Goal: Task Accomplishment & Management: Use online tool/utility

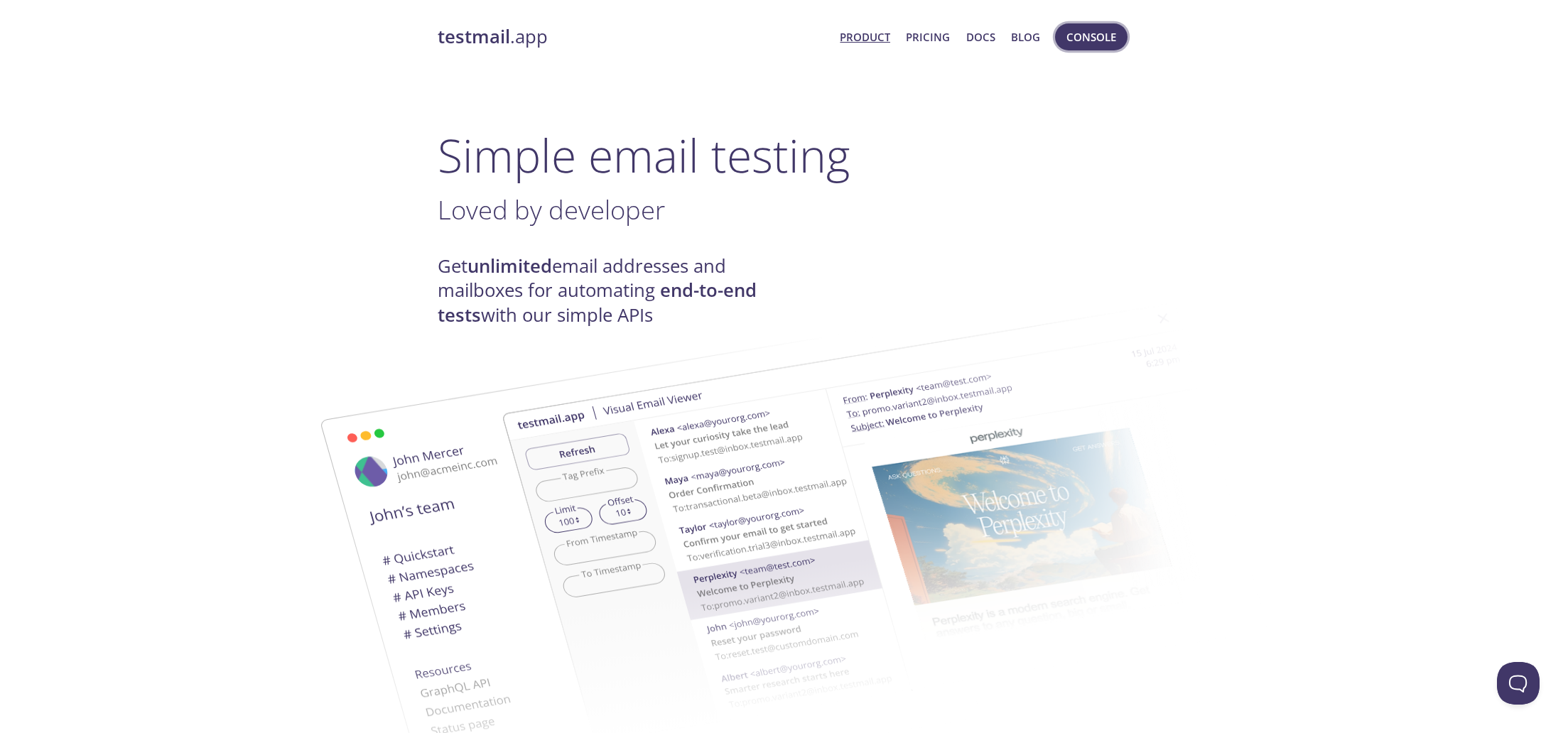
click at [1080, 35] on span "Console" at bounding box center [1091, 37] width 50 height 19
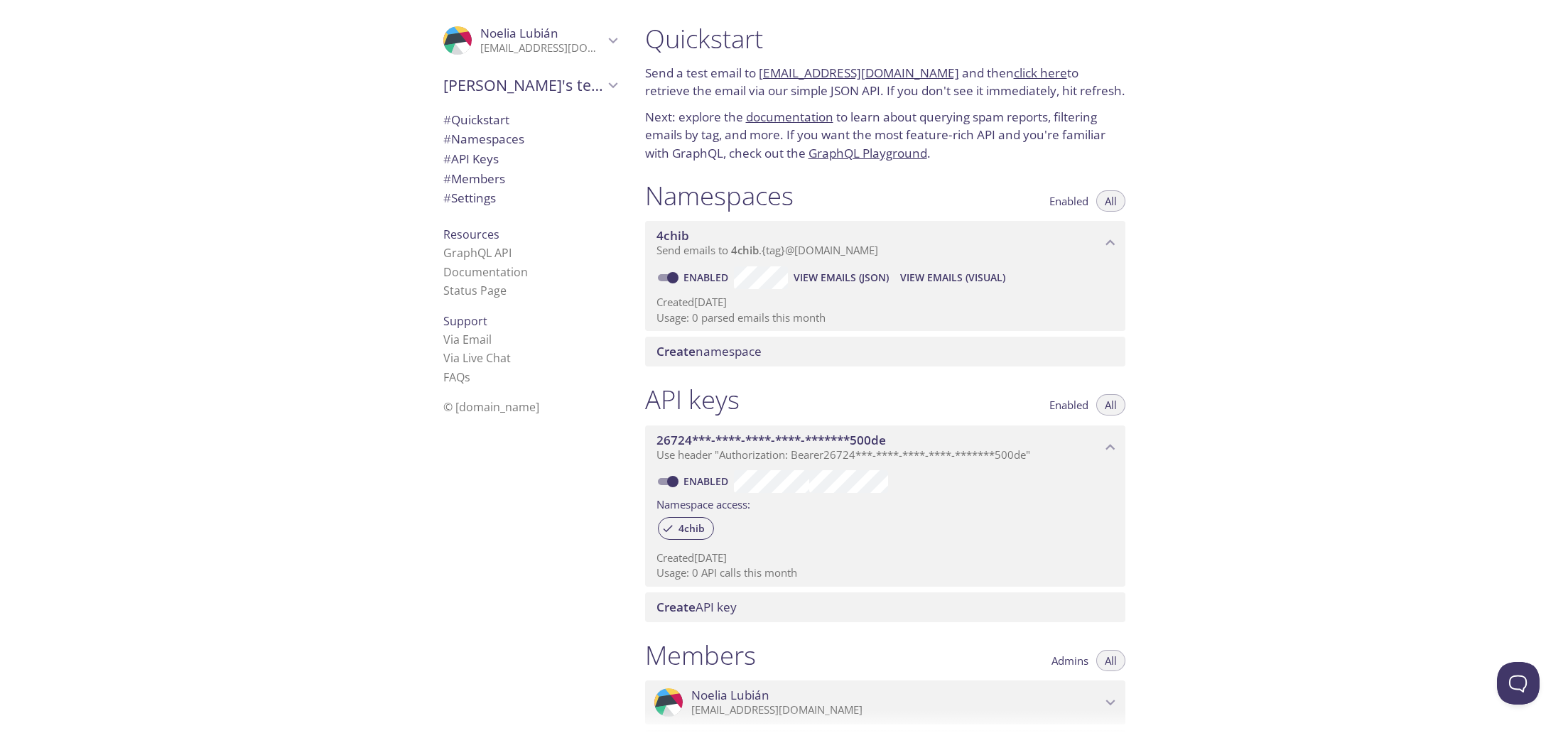
click at [1036, 71] on link "click here" at bounding box center [1040, 73] width 53 height 17
click at [789, 113] on link "documentation" at bounding box center [789, 117] width 87 height 17
click at [808, 71] on link "[EMAIL_ADDRESS][DOMAIN_NAME]" at bounding box center [858, 73] width 200 height 17
click at [1033, 71] on link "click here" at bounding box center [1040, 73] width 53 height 17
click at [1032, 70] on link "click here" at bounding box center [1040, 73] width 53 height 17
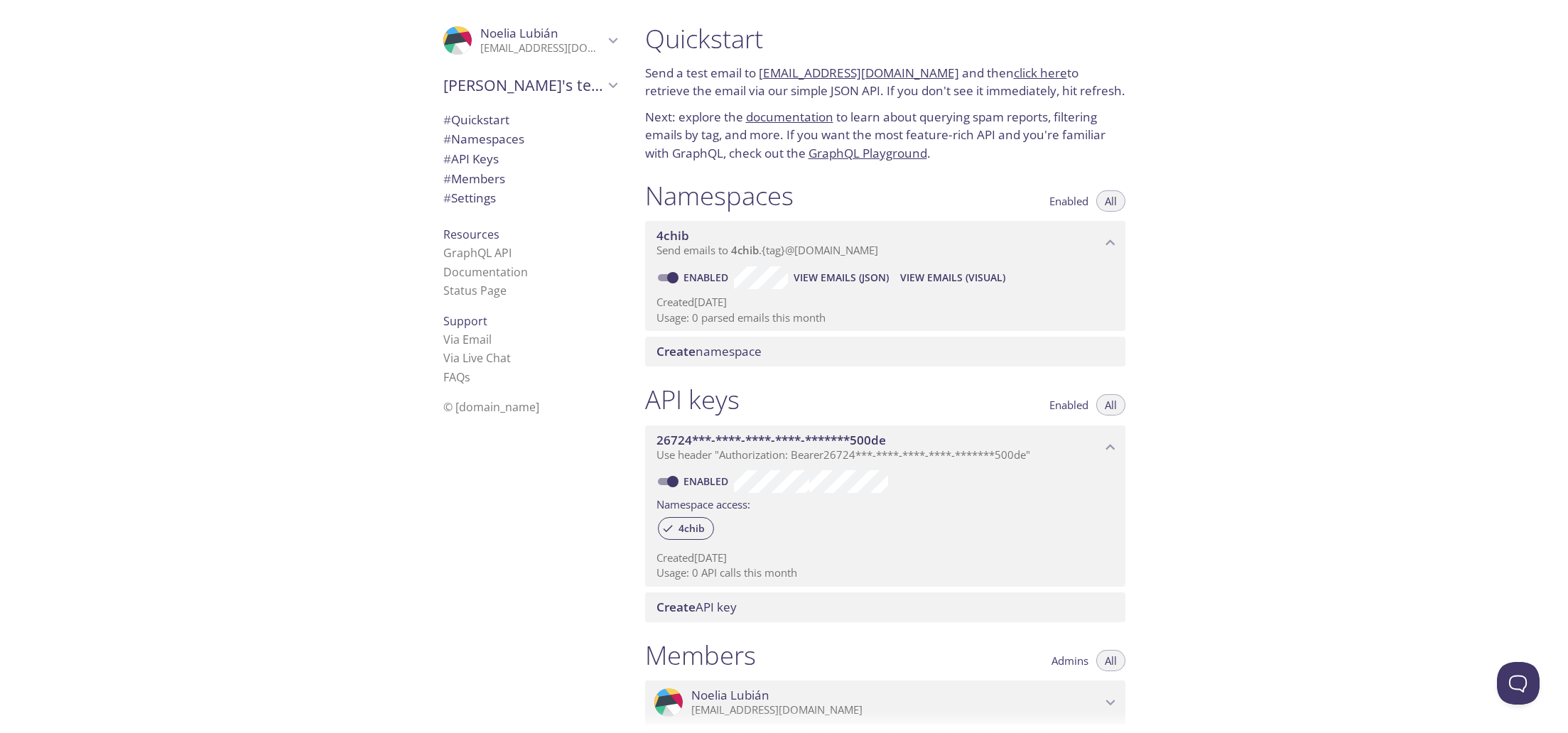
click at [1019, 69] on link "click here" at bounding box center [1040, 73] width 53 height 17
click at [868, 70] on link "[EMAIL_ADDRESS][DOMAIN_NAME]" at bounding box center [858, 73] width 200 height 17
click at [1014, 74] on link "click here" at bounding box center [1040, 73] width 53 height 17
click at [1022, 71] on link "click here" at bounding box center [1040, 73] width 53 height 17
click at [464, 30] on icon "Noelia Lubián" at bounding box center [468, 26] width 34 height 14
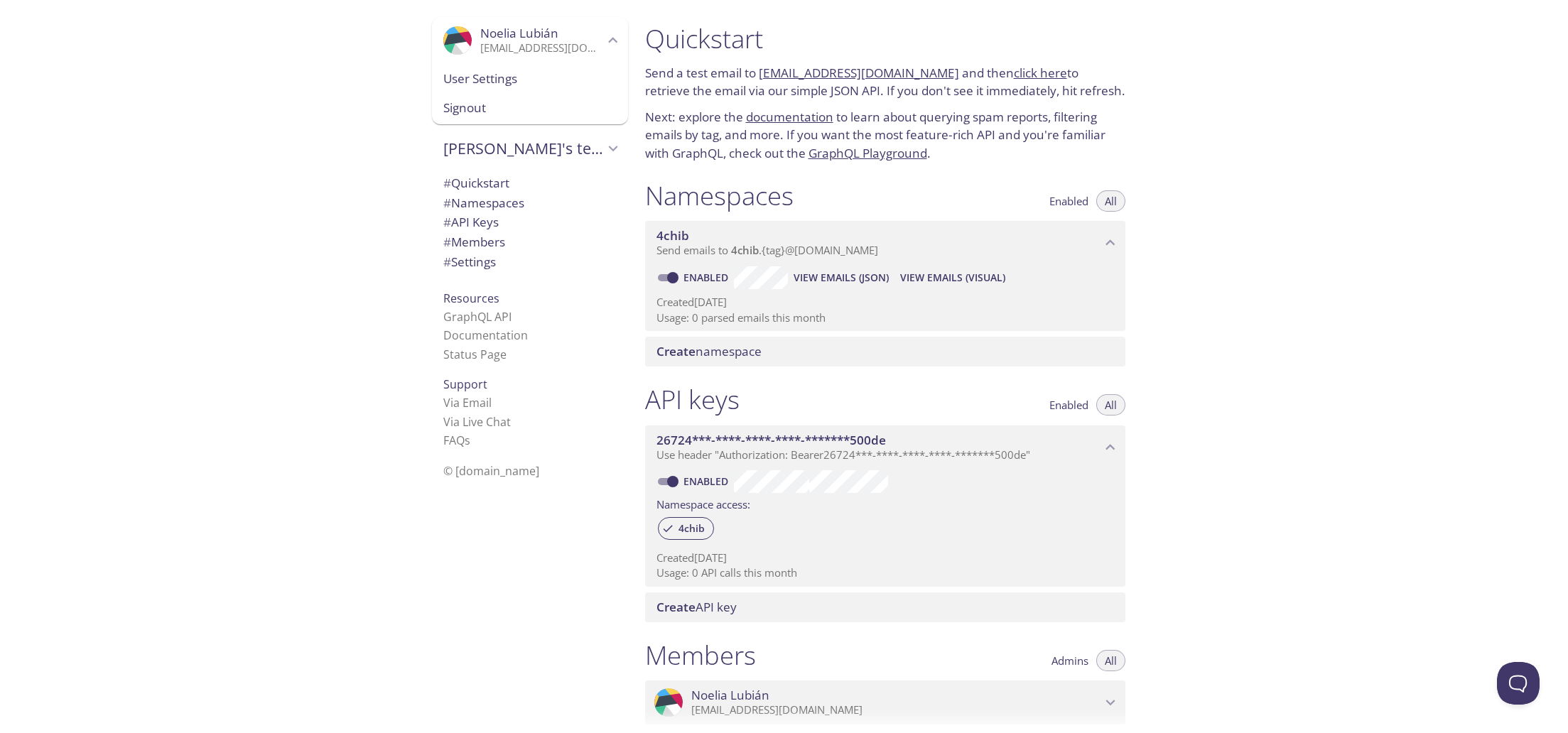
click at [476, 88] on div "User Settings" at bounding box center [530, 79] width 196 height 30
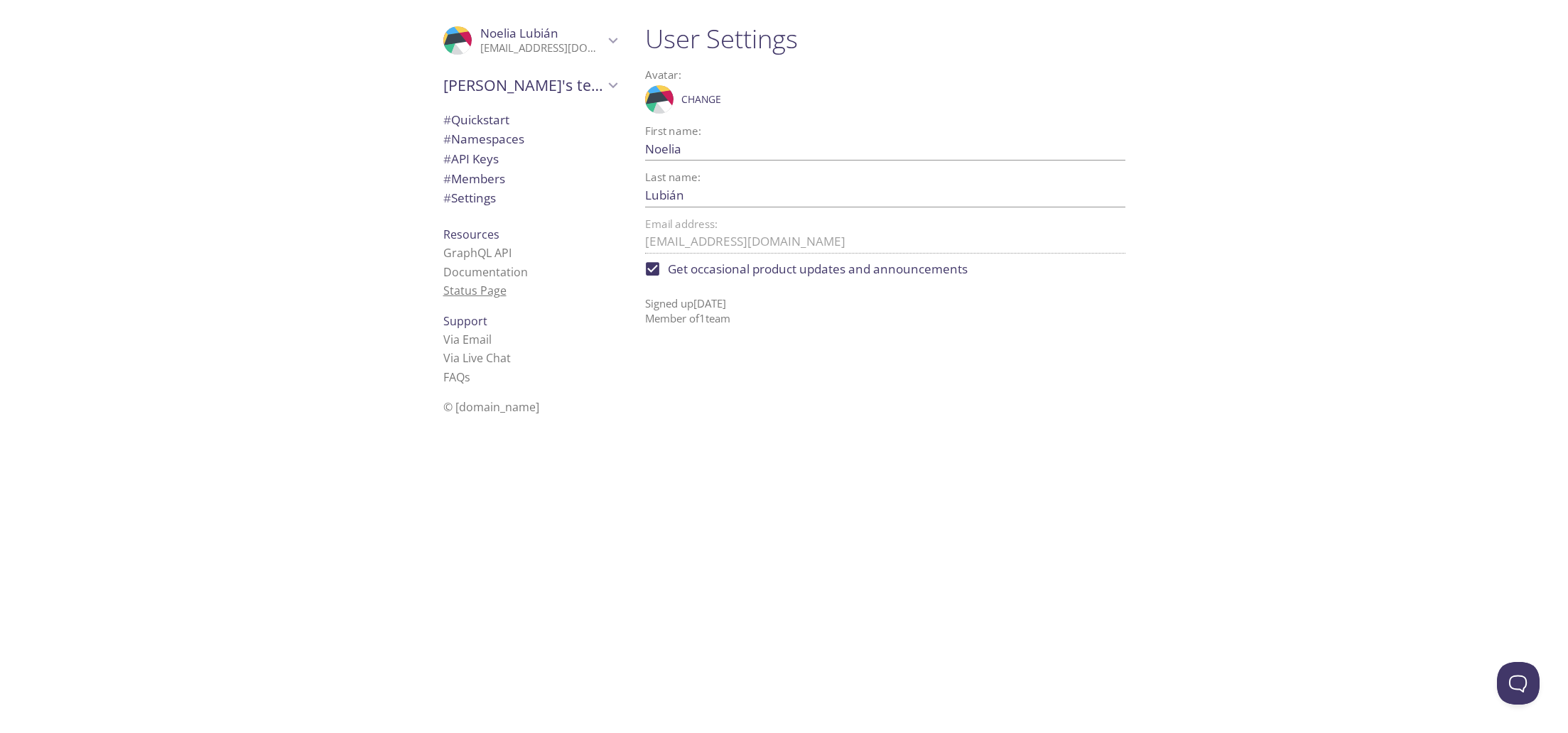
click at [480, 291] on link "Status Page" at bounding box center [475, 290] width 63 height 16
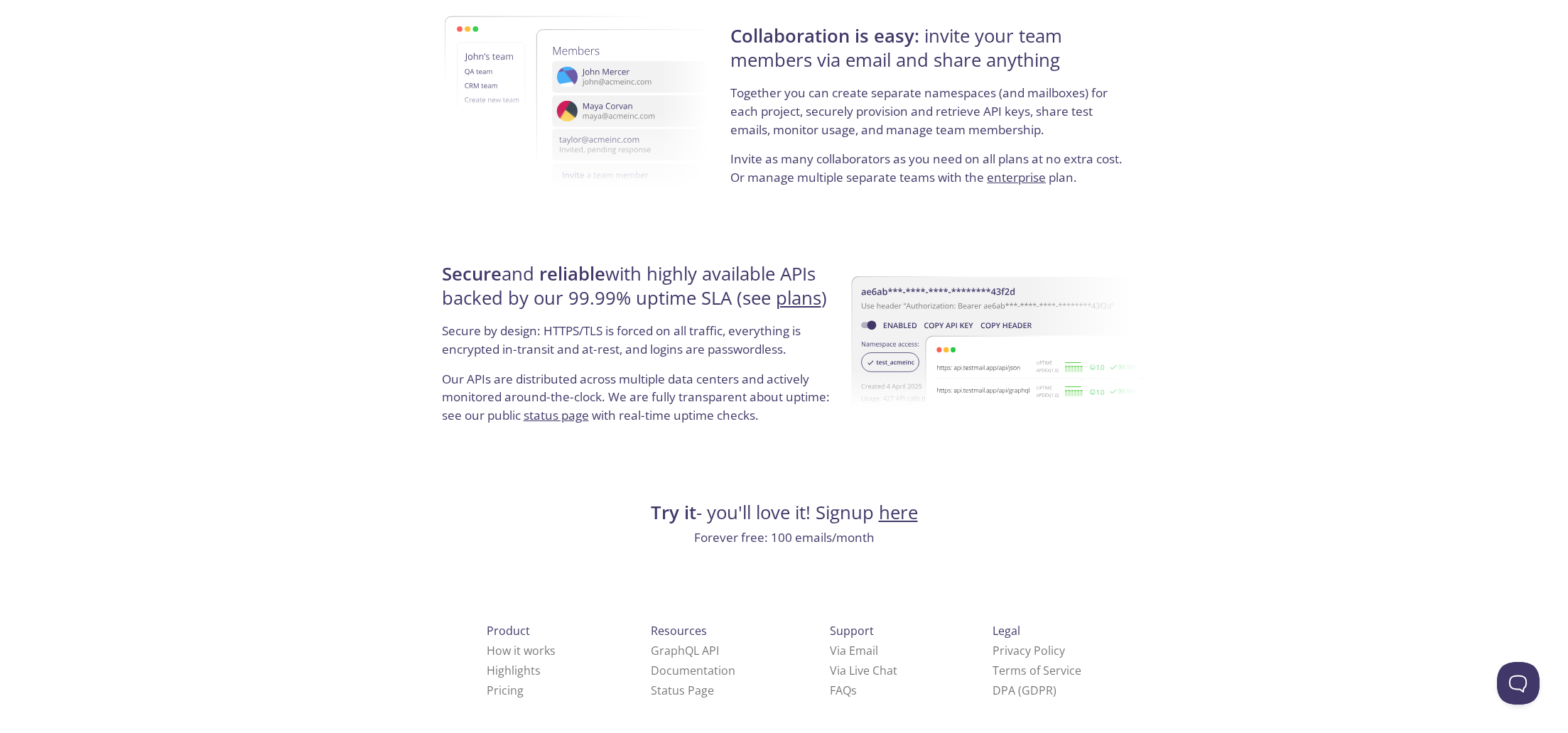
scroll to position [2508, 0]
click at [512, 644] on link "How it works" at bounding box center [521, 651] width 69 height 16
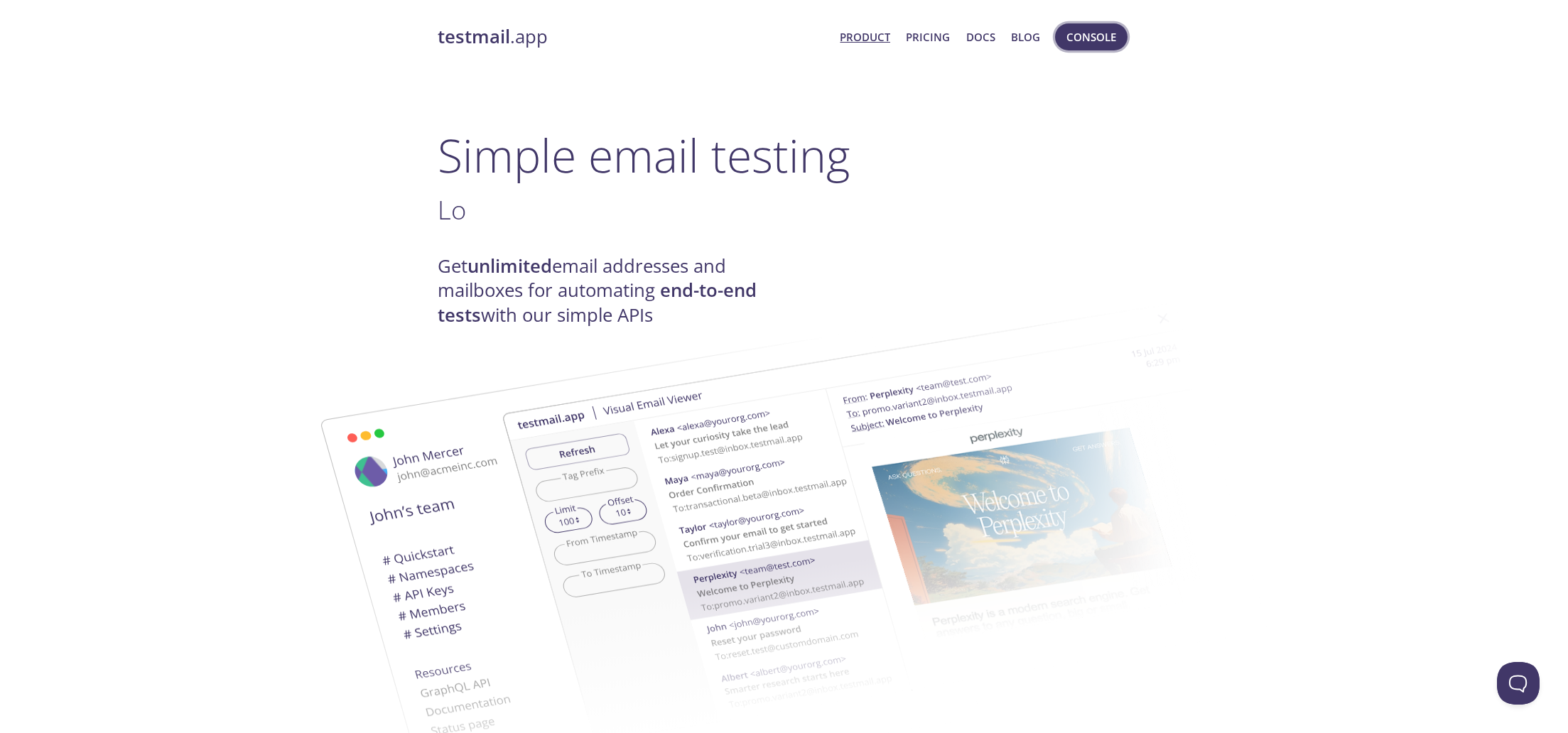
click at [1092, 25] on button "Console" at bounding box center [1091, 37] width 73 height 27
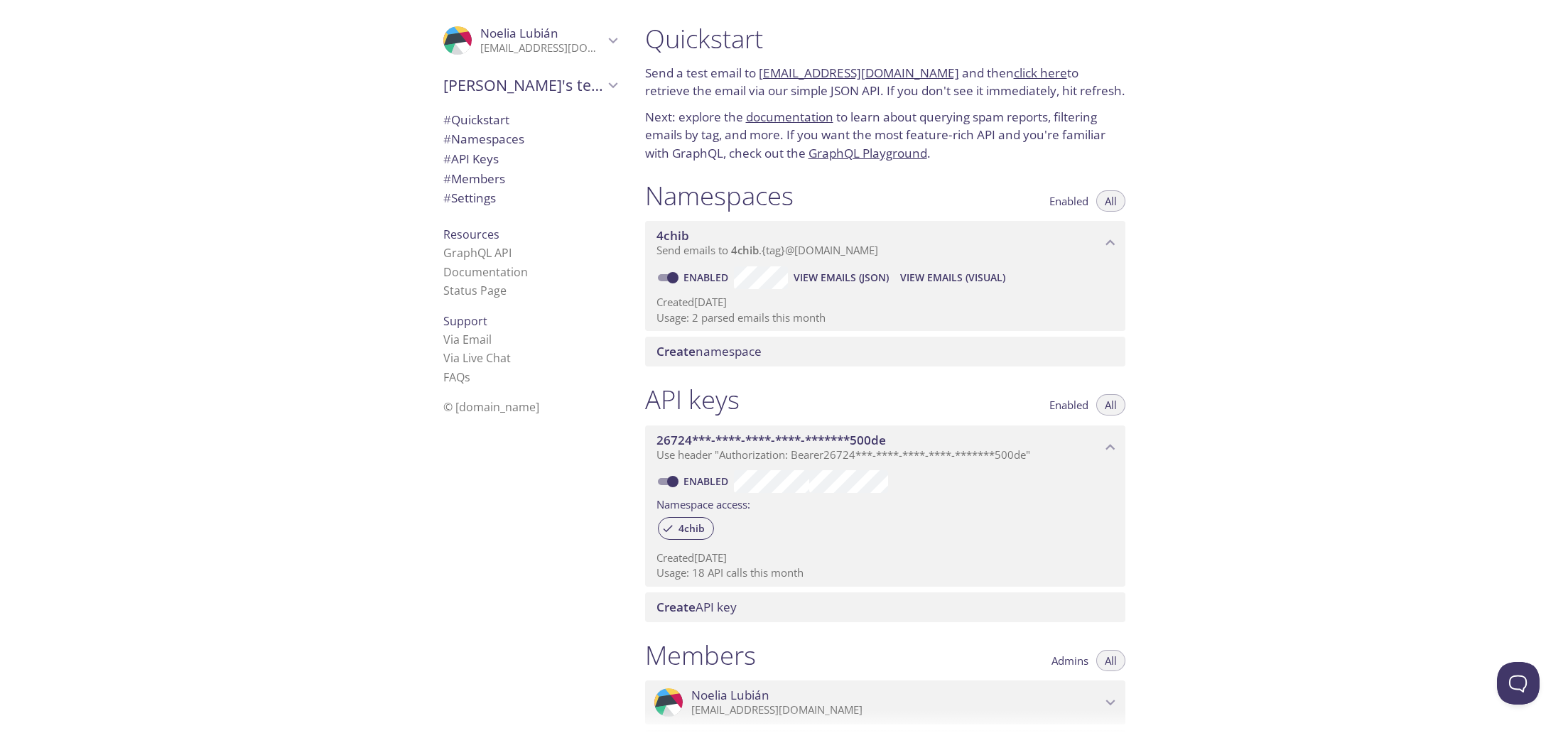
click at [828, 275] on span "View Emails (JSON)" at bounding box center [841, 278] width 95 height 17
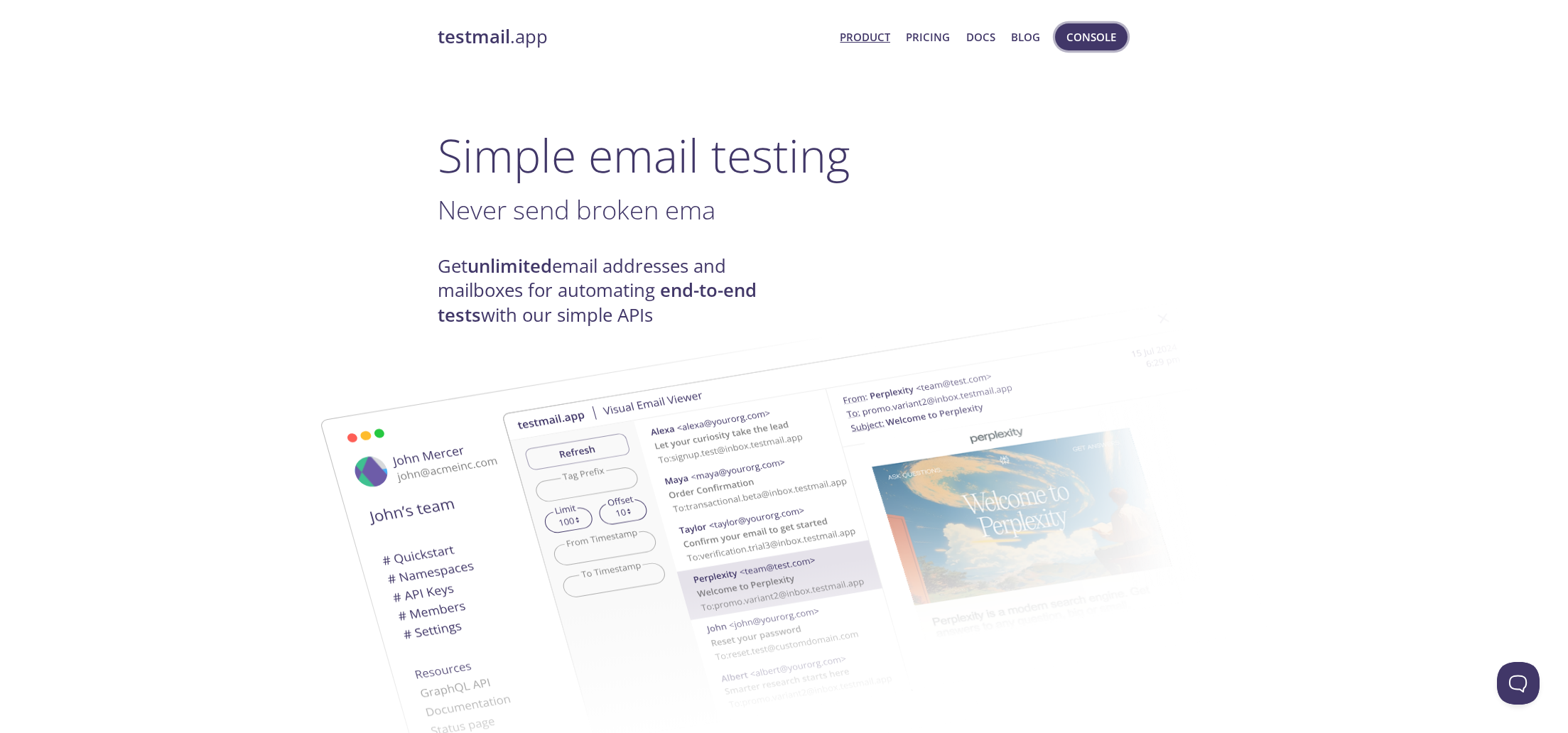
click at [1080, 34] on span "Console" at bounding box center [1091, 37] width 50 height 19
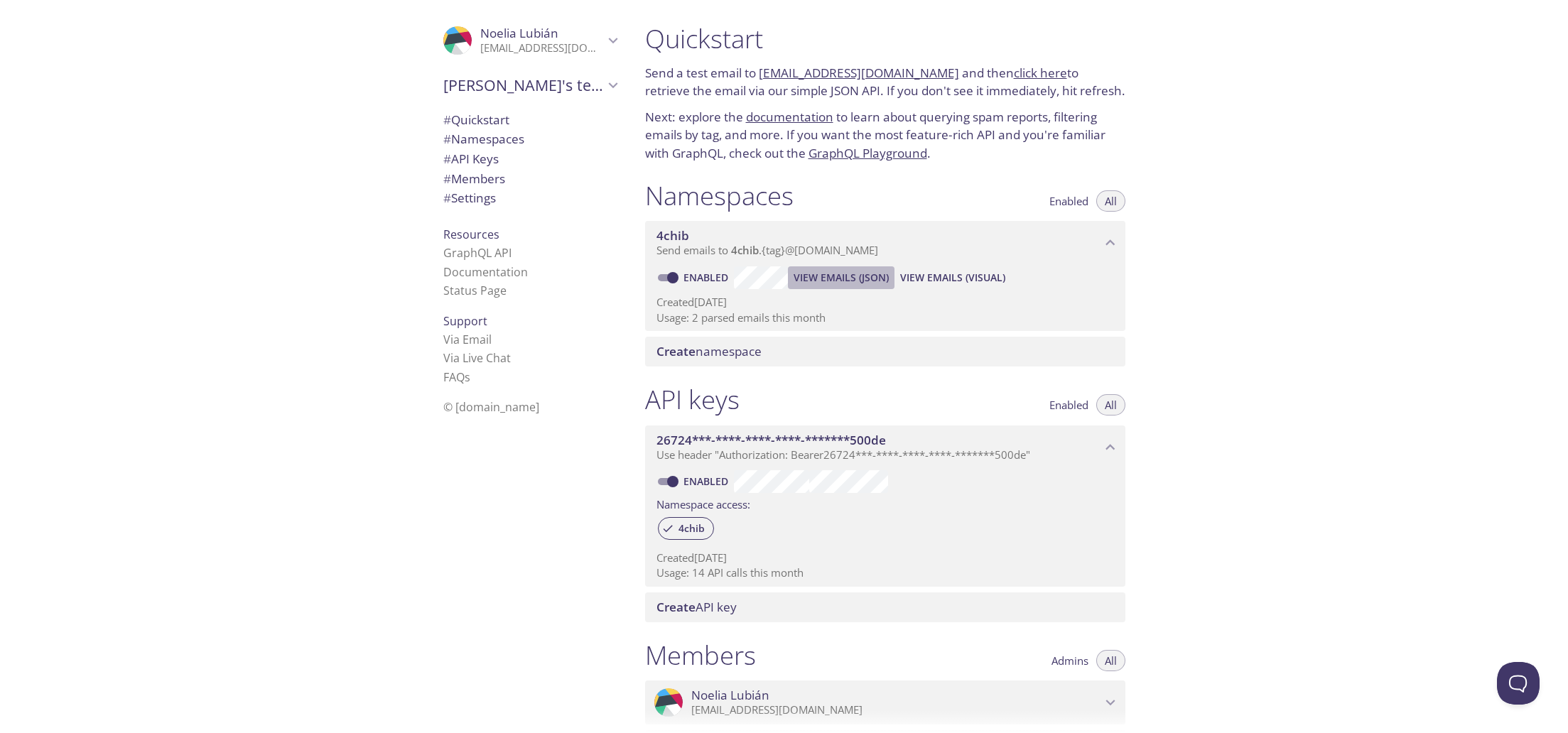
click at [864, 272] on span "View Emails (JSON)" at bounding box center [841, 278] width 95 height 17
click at [964, 274] on span "View Emails (Visual)" at bounding box center [953, 278] width 105 height 17
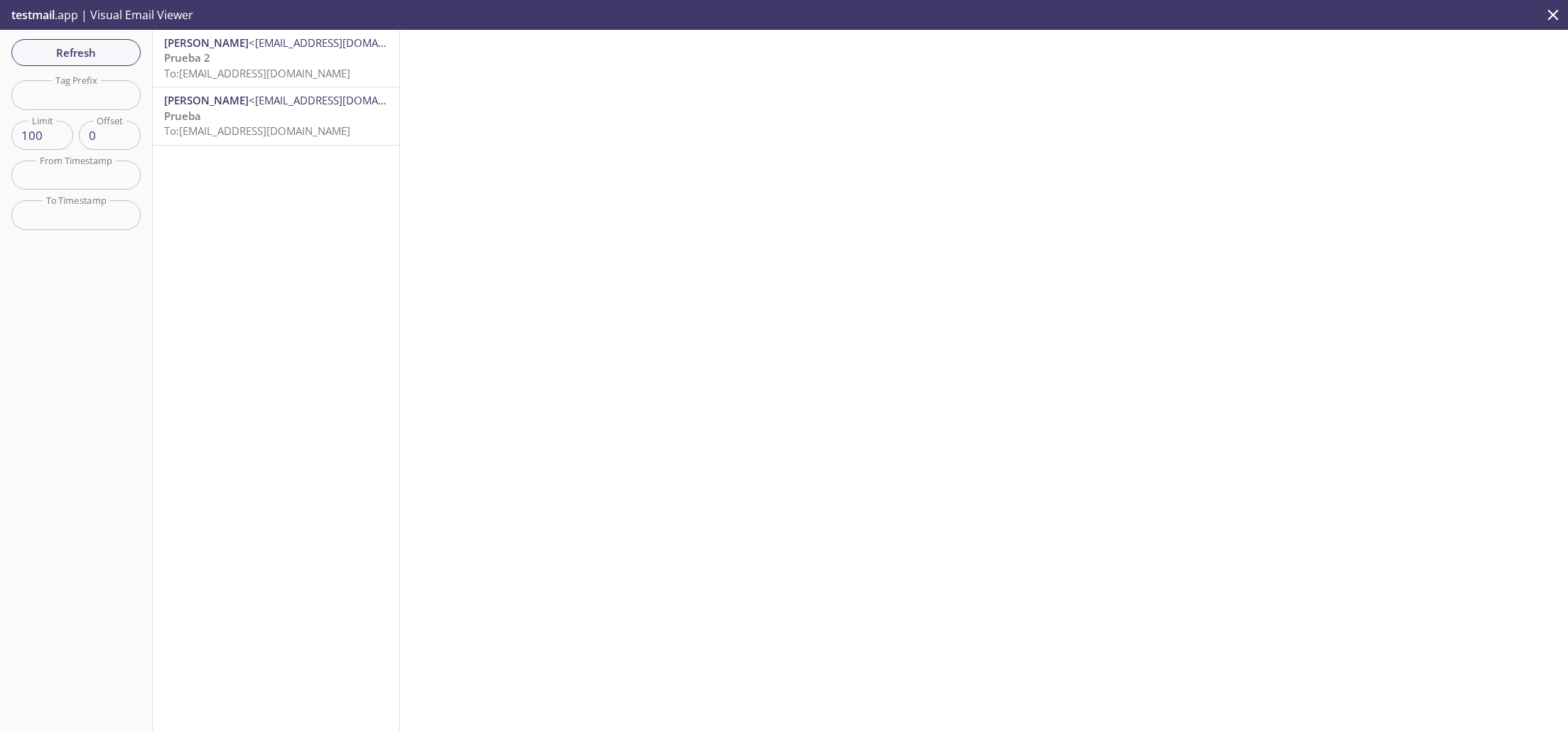
click at [311, 47] on span "<lubianlopez@icloud.com>" at bounding box center [340, 42] width 184 height 14
